Goal: Transaction & Acquisition: Purchase product/service

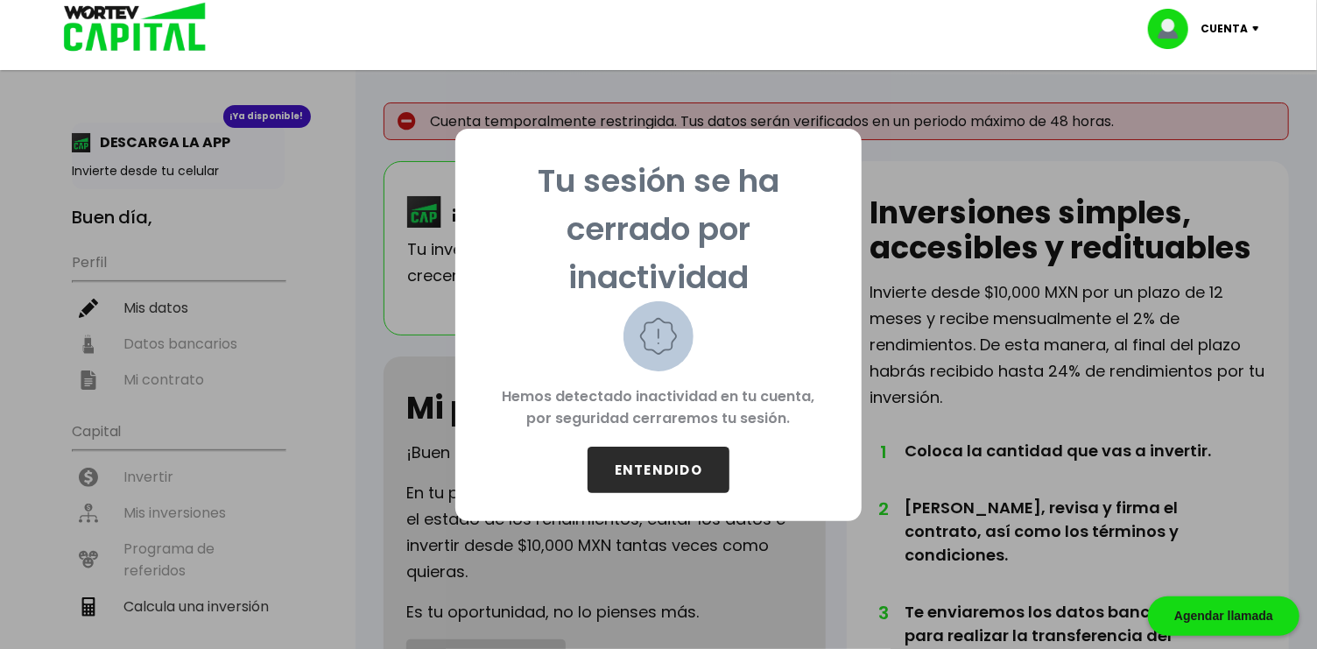
click at [663, 464] on button "ENTENDIDO" at bounding box center [659, 470] width 142 height 46
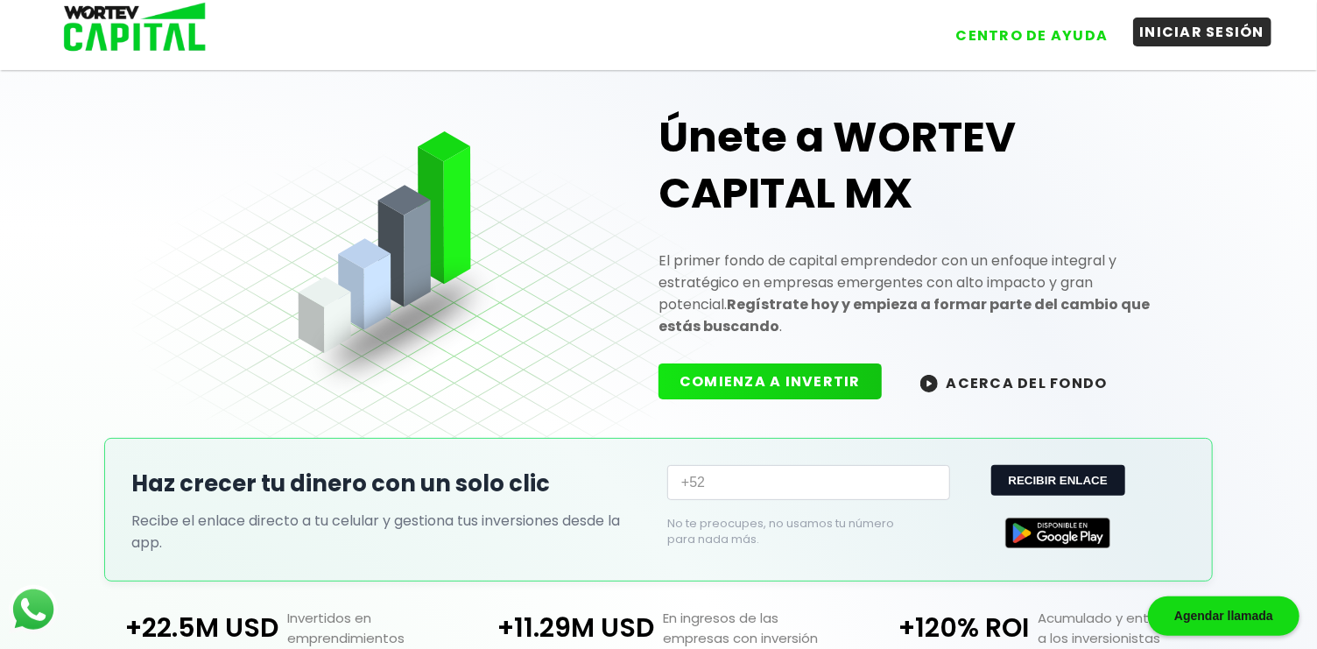
click at [1188, 39] on button "INICIAR SESIÓN" at bounding box center [1202, 32] width 139 height 29
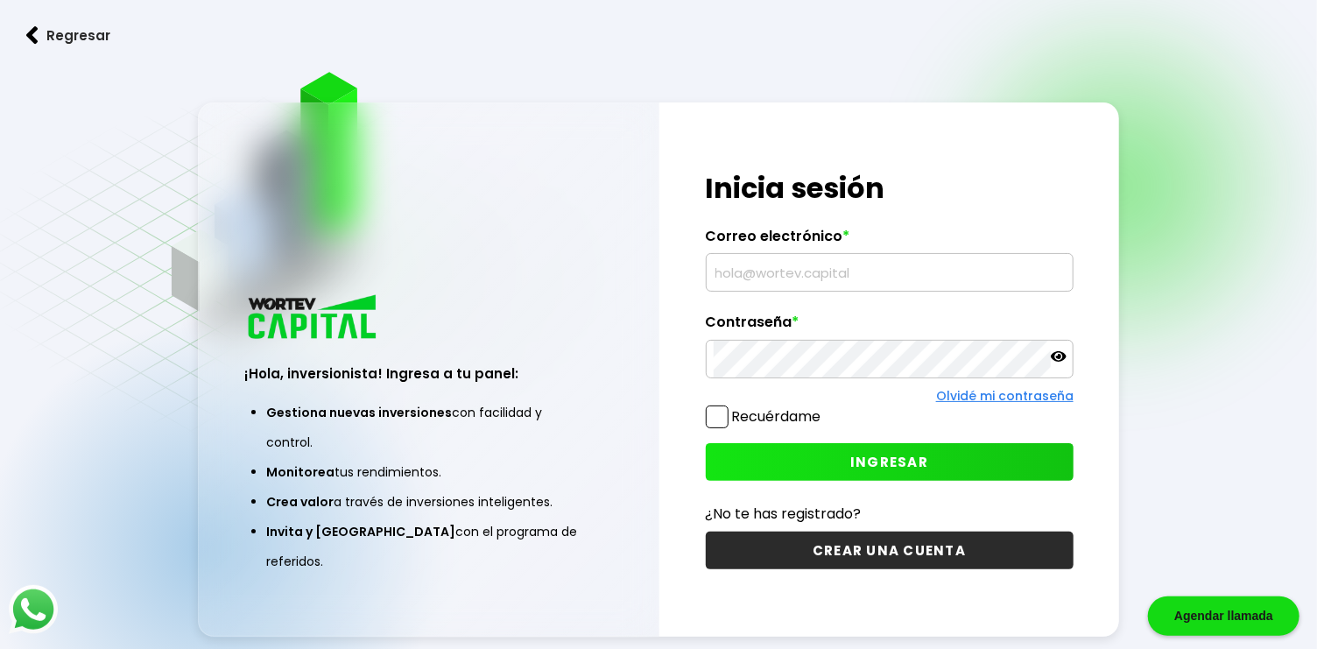
type input "[EMAIL_ADDRESS][DOMAIN_NAME]"
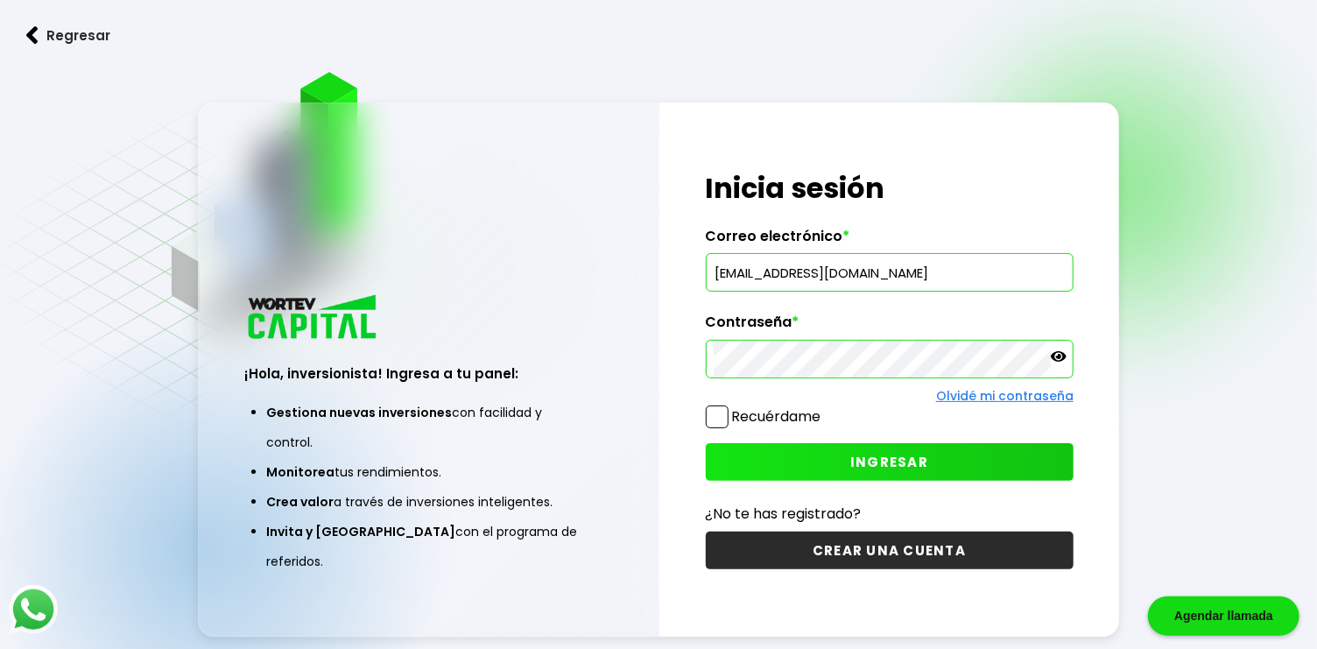
click at [718, 413] on span at bounding box center [717, 416] width 23 height 23
click at [825, 408] on input "Recuérdame" at bounding box center [825, 408] width 0 height 0
click at [811, 463] on button "INGRESAR" at bounding box center [890, 462] width 368 height 38
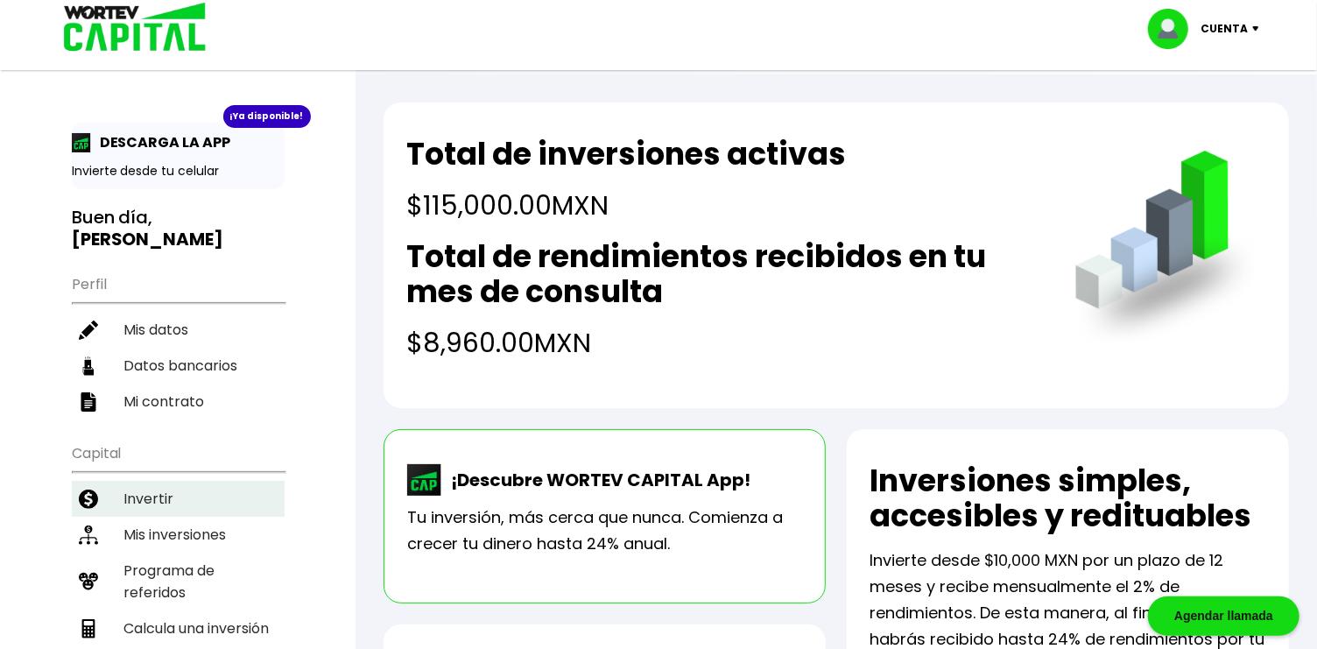
click at [137, 481] on li "Invertir" at bounding box center [178, 499] width 213 height 36
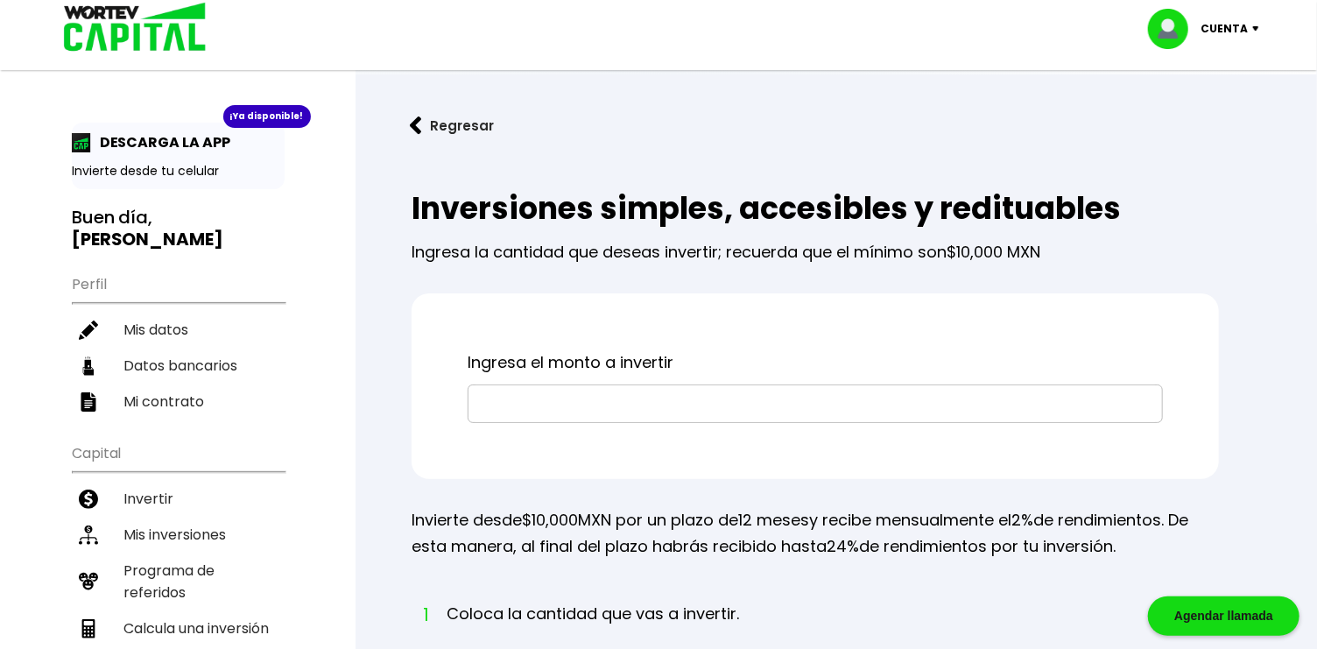
click at [562, 402] on input "text" at bounding box center [816, 403] width 680 height 37
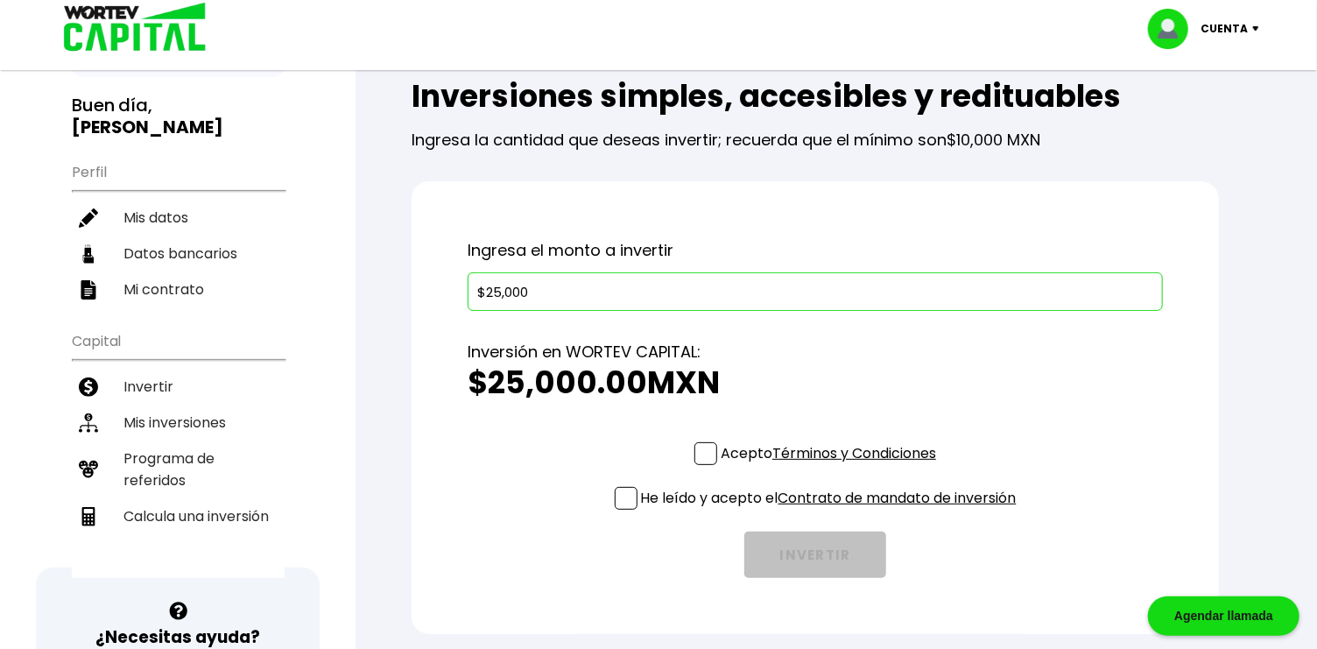
scroll to position [116, 0]
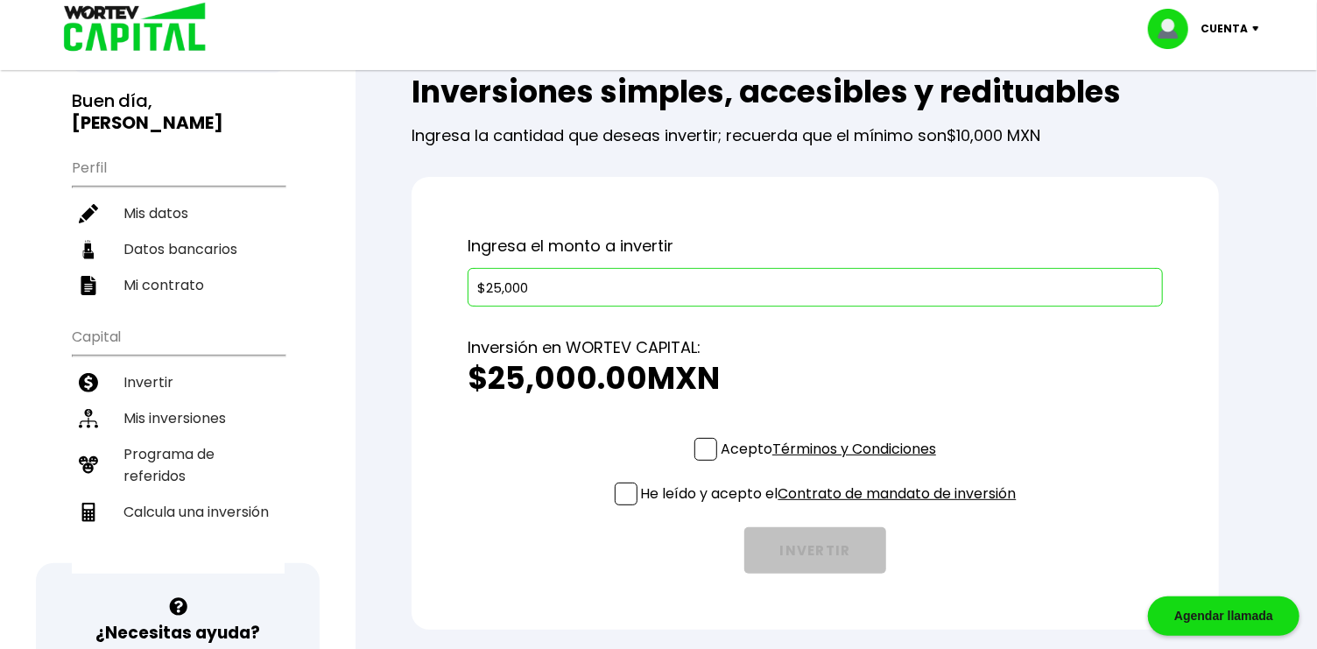
type input "$25,000"
click at [700, 443] on span at bounding box center [705, 449] width 23 height 23
click at [832, 462] on input "Acepto Términos y Condiciones" at bounding box center [832, 462] width 0 height 0
click at [615, 490] on span at bounding box center [626, 494] width 23 height 23
click at [832, 507] on input "He leído y acepto el Contrato de mandato de inversión" at bounding box center [832, 507] width 0 height 0
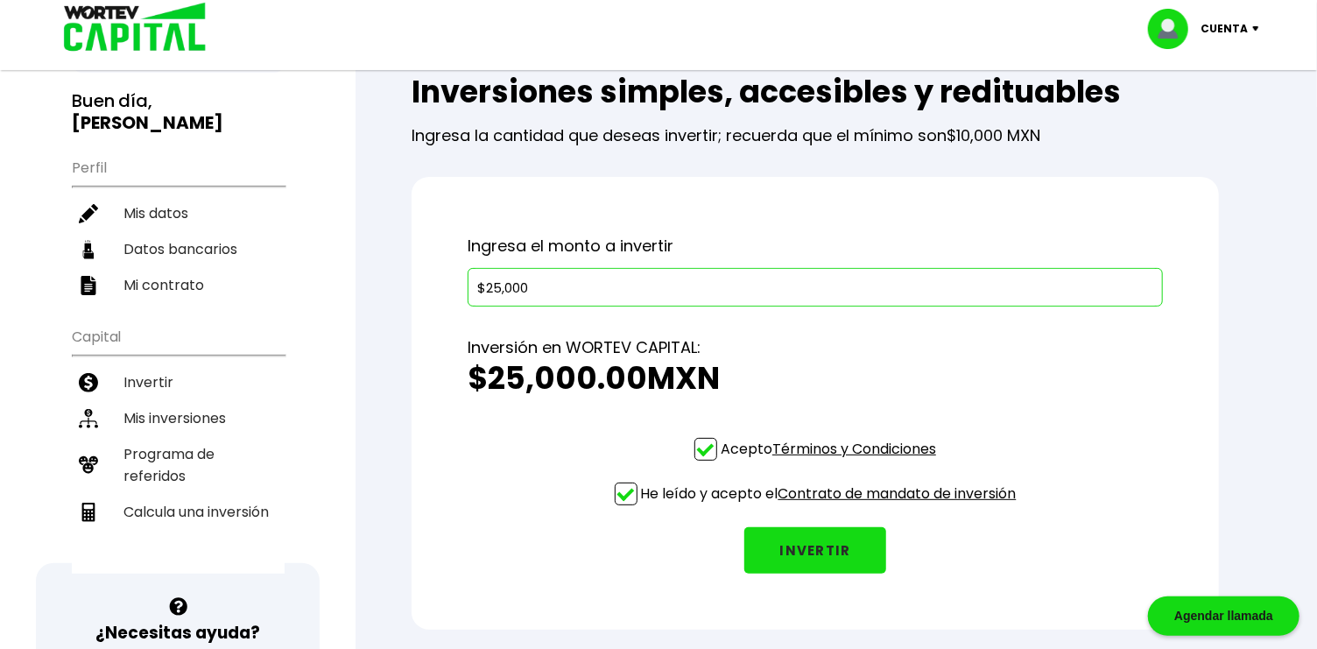
click at [813, 556] on button "INVERTIR" at bounding box center [815, 550] width 142 height 46
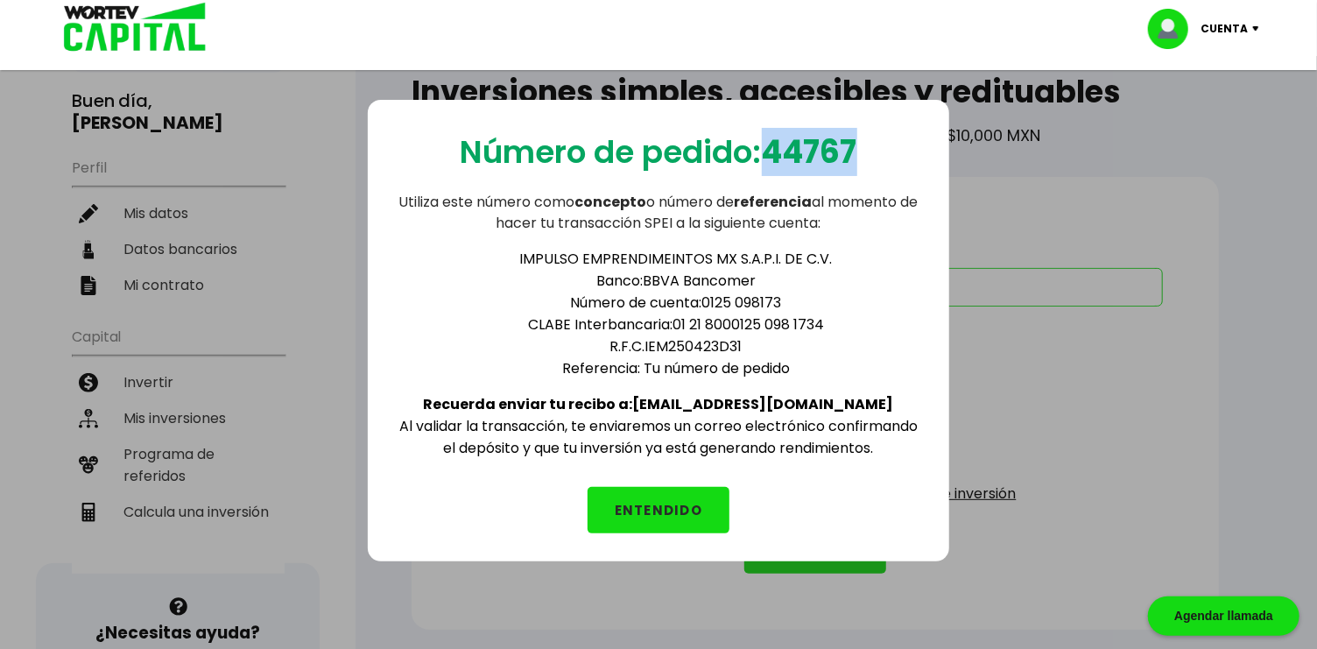
drag, startPoint x: 865, startPoint y: 154, endPoint x: 774, endPoint y: 157, distance: 91.1
click at [774, 157] on div "Número de pedido: 44767 Utiliza este número como concepto o número de referenci…" at bounding box center [658, 331] width 581 height 462
copy b "44767"
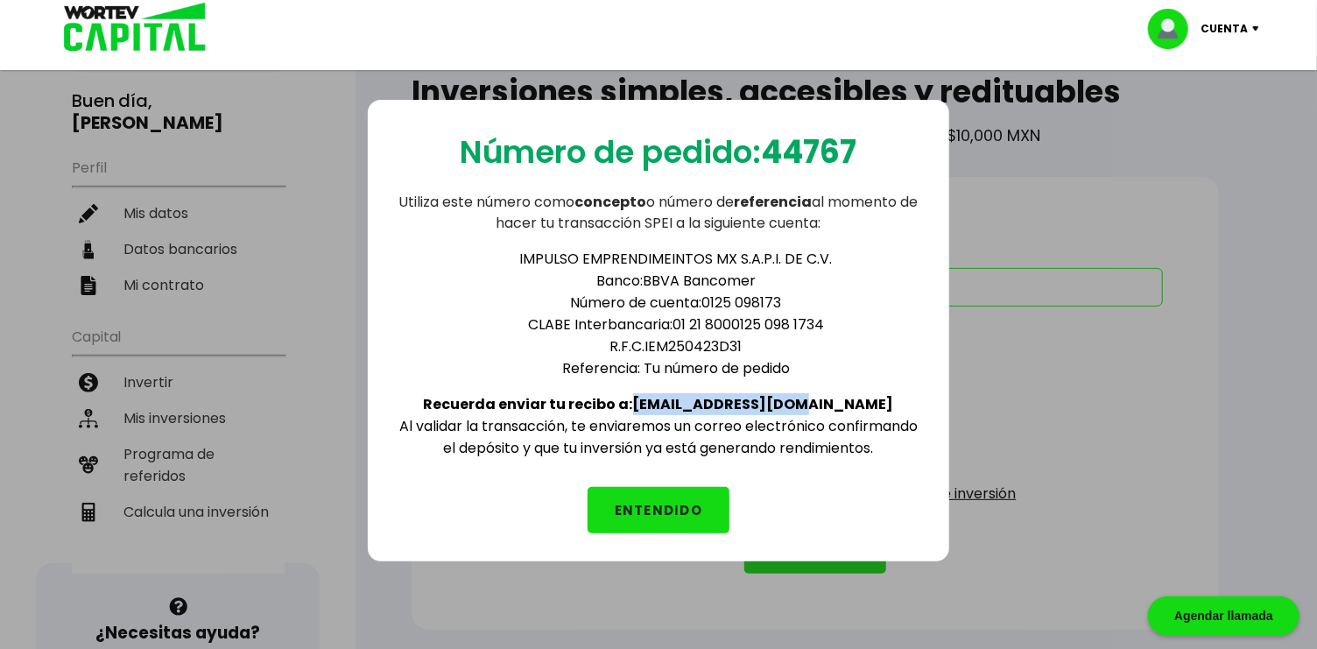
drag, startPoint x: 685, startPoint y: 395, endPoint x: 841, endPoint y: 393, distance: 155.9
click at [841, 393] on div "IMPULSO EMPRENDIMEINTOS MX S.A.P.I. DE C.V. Banco: BBVA Bancomer Número de cuen…" at bounding box center [658, 346] width 525 height 225
copy b "[EMAIL_ADDRESS][DOMAIN_NAME]"
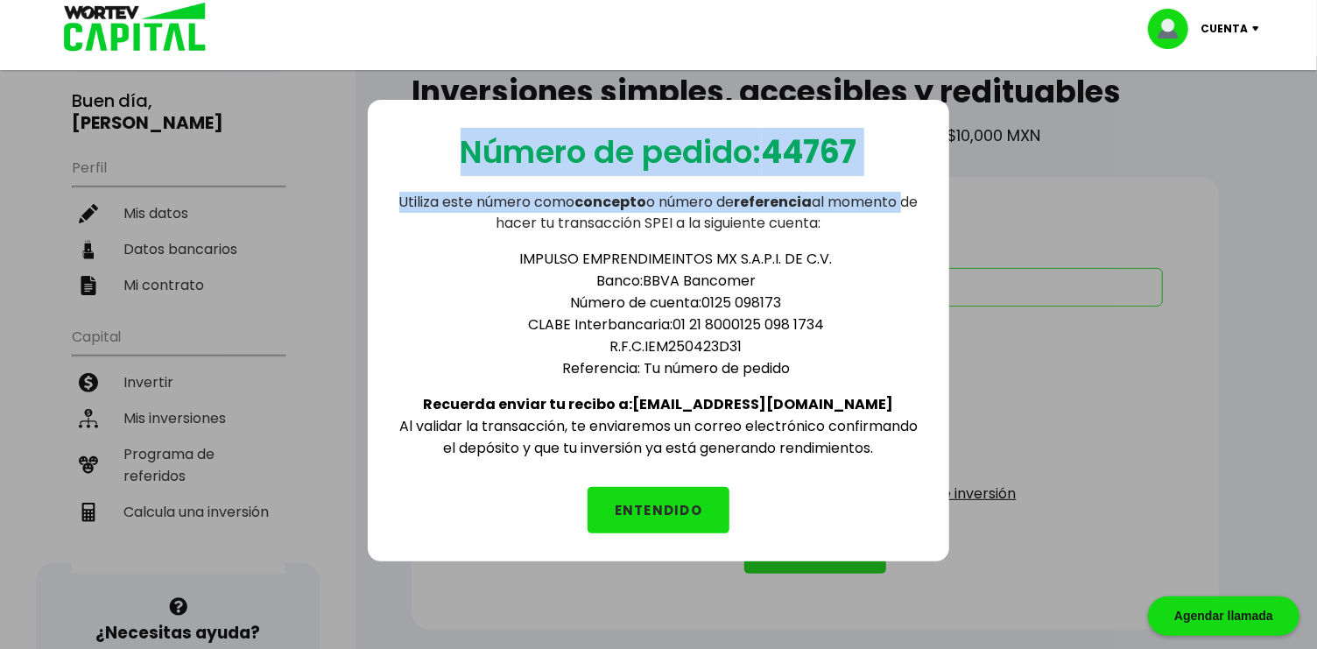
drag, startPoint x: 458, startPoint y: 144, endPoint x: 915, endPoint y: 145, distance: 457.1
click at [915, 145] on div "Número de pedido: 44767 Utiliza este número como concepto o número de referenci…" at bounding box center [658, 331] width 581 height 462
click at [470, 151] on p "Número de pedido: 44767" at bounding box center [659, 152] width 397 height 48
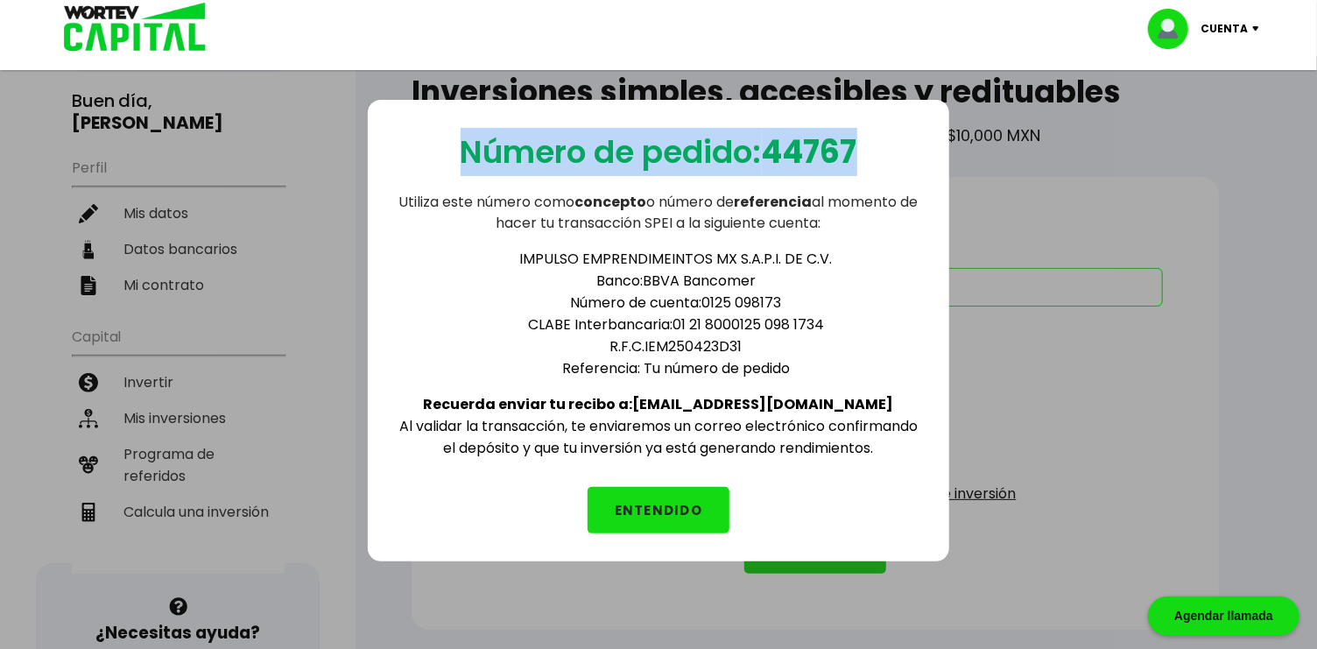
drag, startPoint x: 459, startPoint y: 151, endPoint x: 887, endPoint y: 158, distance: 428.3
click at [887, 158] on div "Número de pedido: 44767 Utiliza este número como concepto o número de referenci…" at bounding box center [658, 331] width 581 height 462
copy p "Número de pedido: 44767"
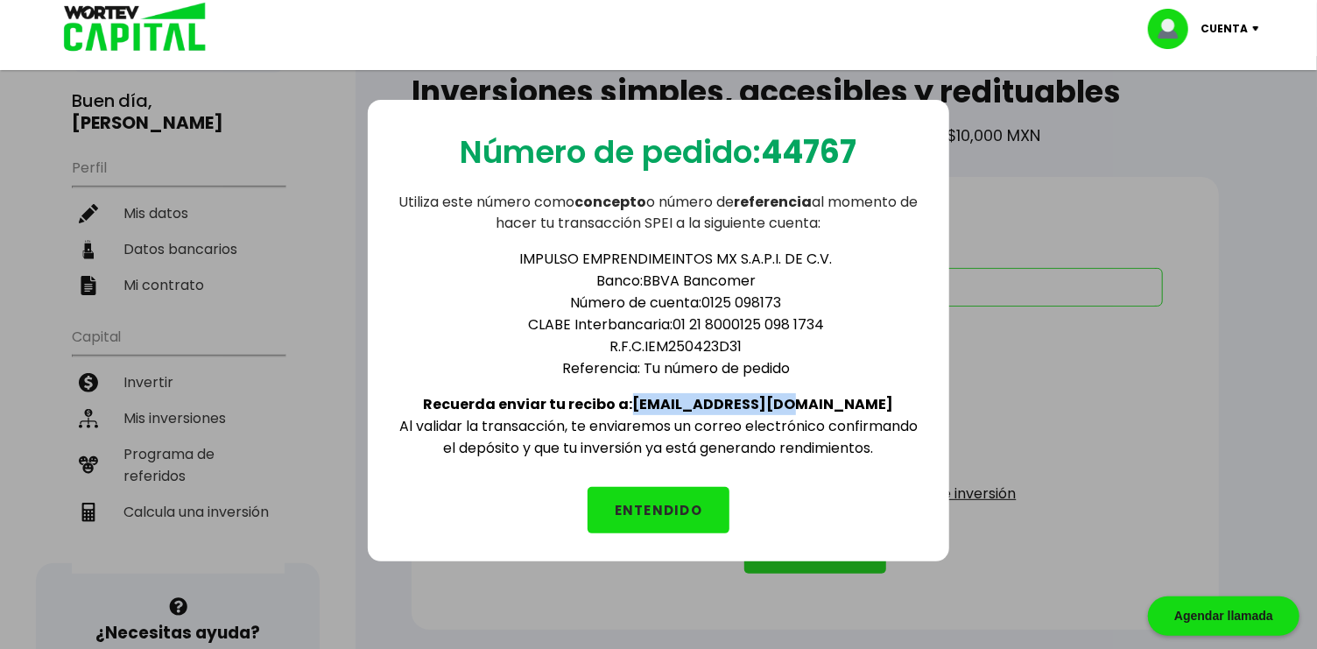
drag, startPoint x: 684, startPoint y: 400, endPoint x: 830, endPoint y: 391, distance: 146.6
click at [830, 394] on b "Recuerda enviar tu recibo a: [EMAIL_ADDRESS][DOMAIN_NAME]" at bounding box center [659, 404] width 470 height 20
click at [885, 402] on div "IMPULSO EMPRENDIMEINTOS MX S.A.P.I. DE C.V. Banco: BBVA Bancomer Número de cuen…" at bounding box center [658, 346] width 525 height 225
drag, startPoint x: 837, startPoint y: 395, endPoint x: 686, endPoint y: 406, distance: 151.9
click at [686, 406] on div "IMPULSO EMPRENDIMEINTOS MX S.A.P.I. DE C.V. Banco: BBVA Bancomer Número de cuen…" at bounding box center [658, 346] width 525 height 225
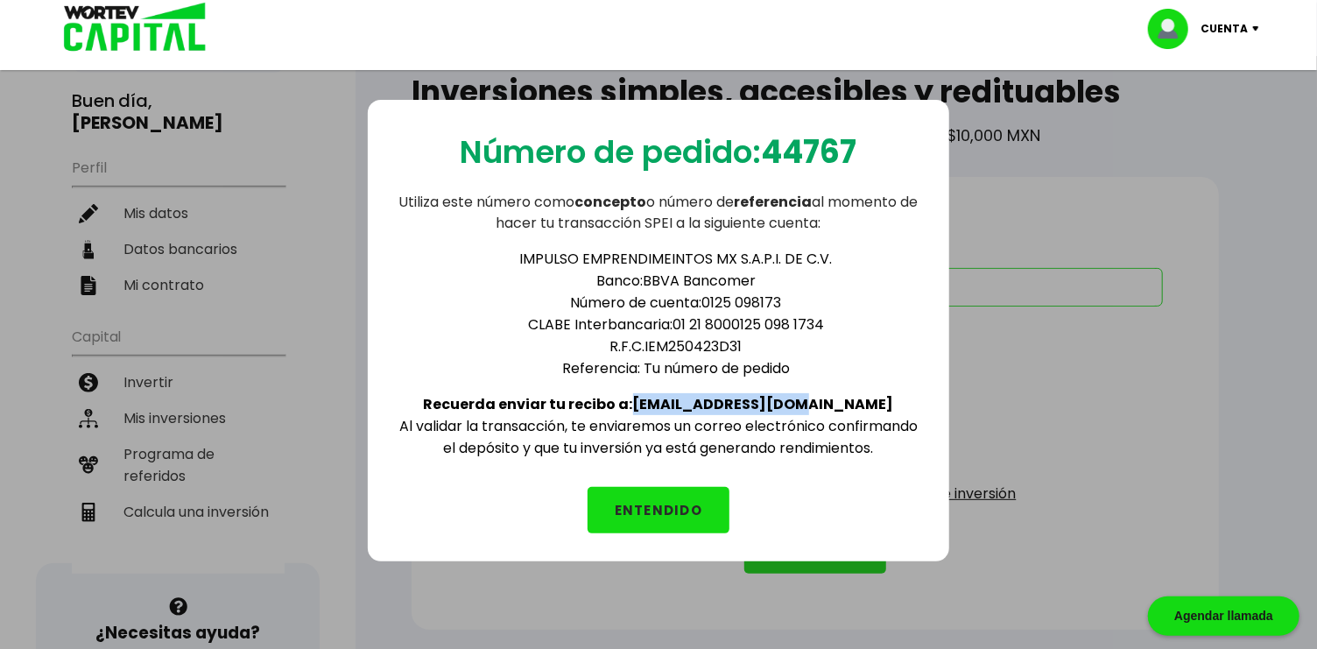
copy b "[EMAIL_ADDRESS][DOMAIN_NAME]"
